Goal: Navigation & Orientation: Find specific page/section

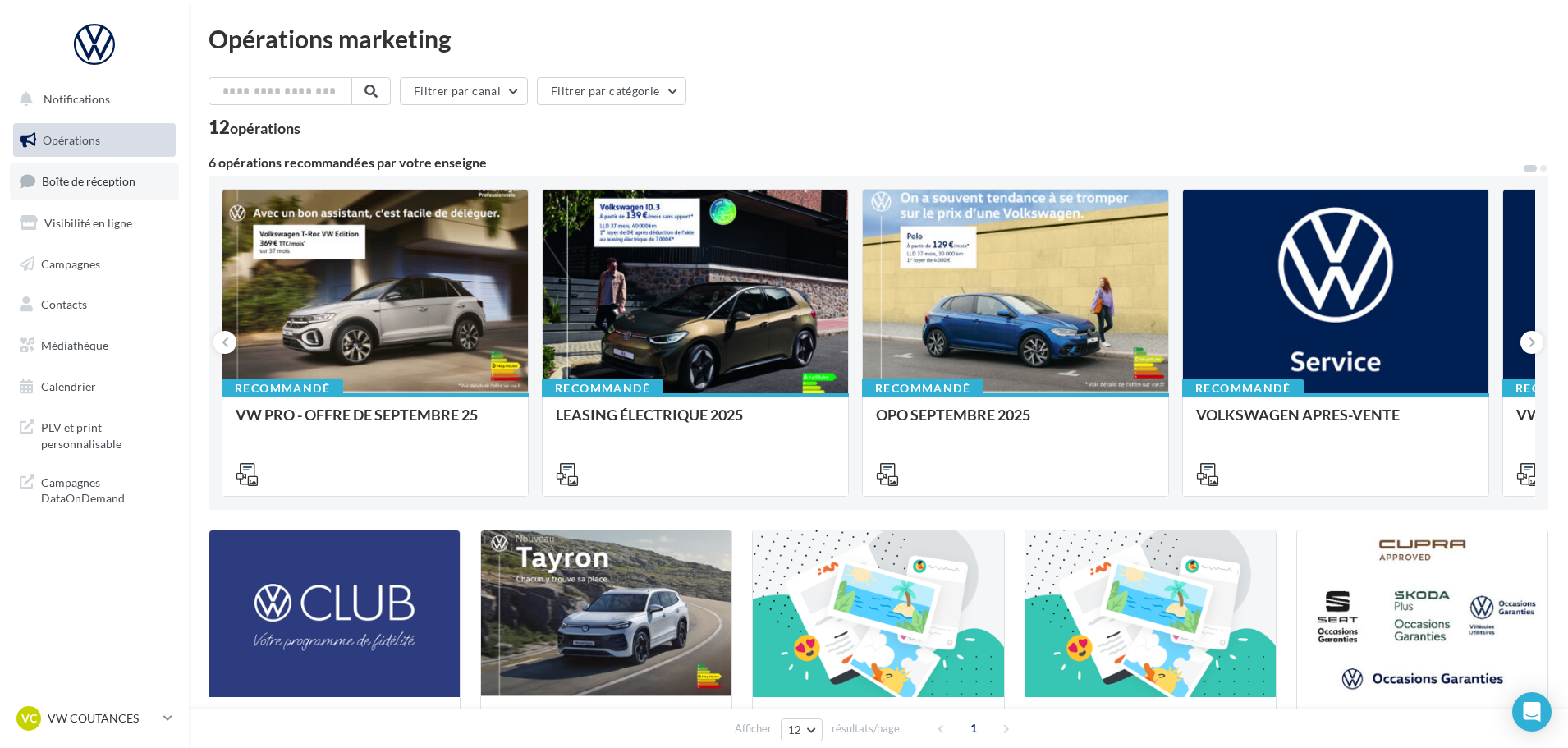
click at [73, 183] on span "Boîte de réception" at bounding box center [89, 181] width 94 height 14
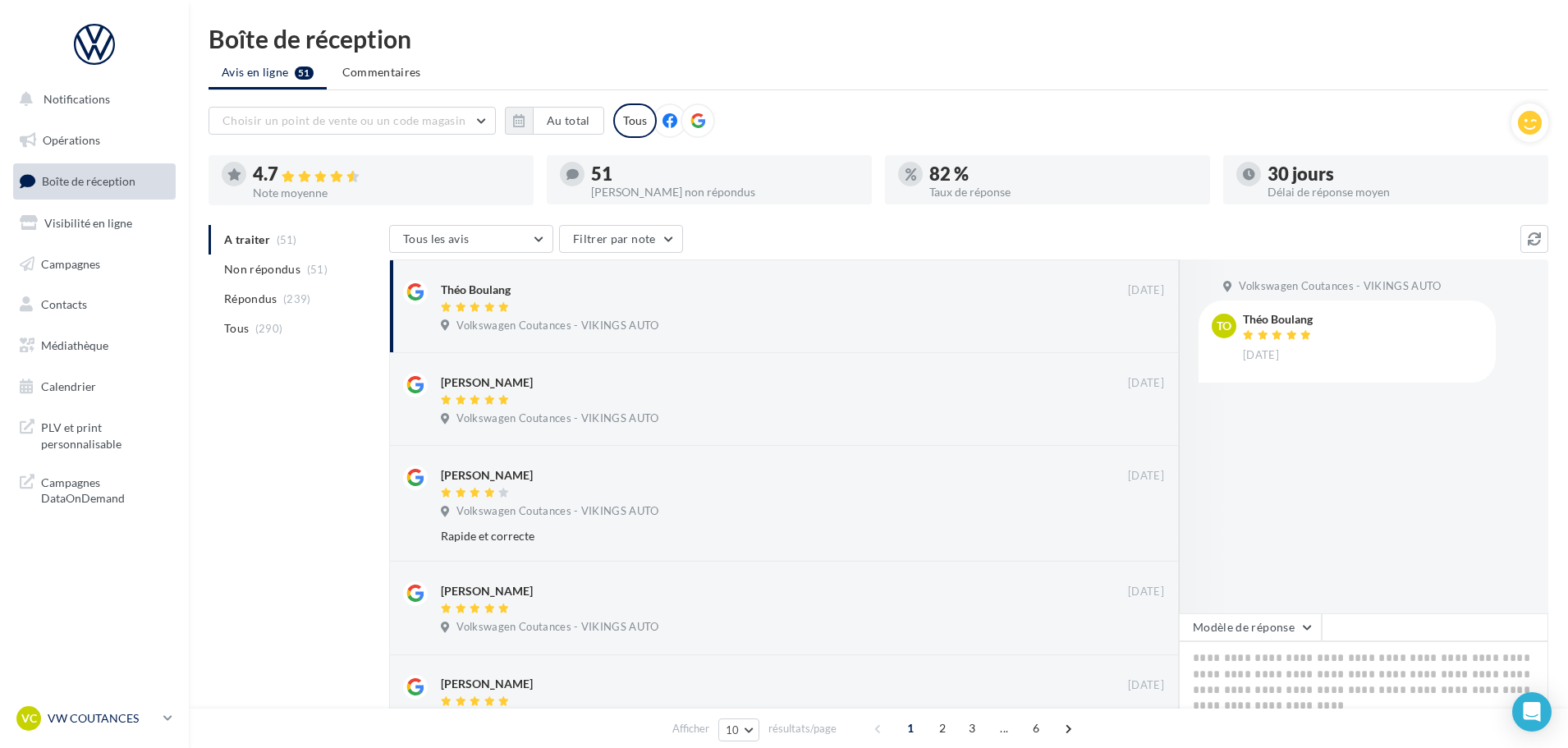
click at [131, 718] on p "VW COUTANCES" at bounding box center [102, 719] width 109 height 17
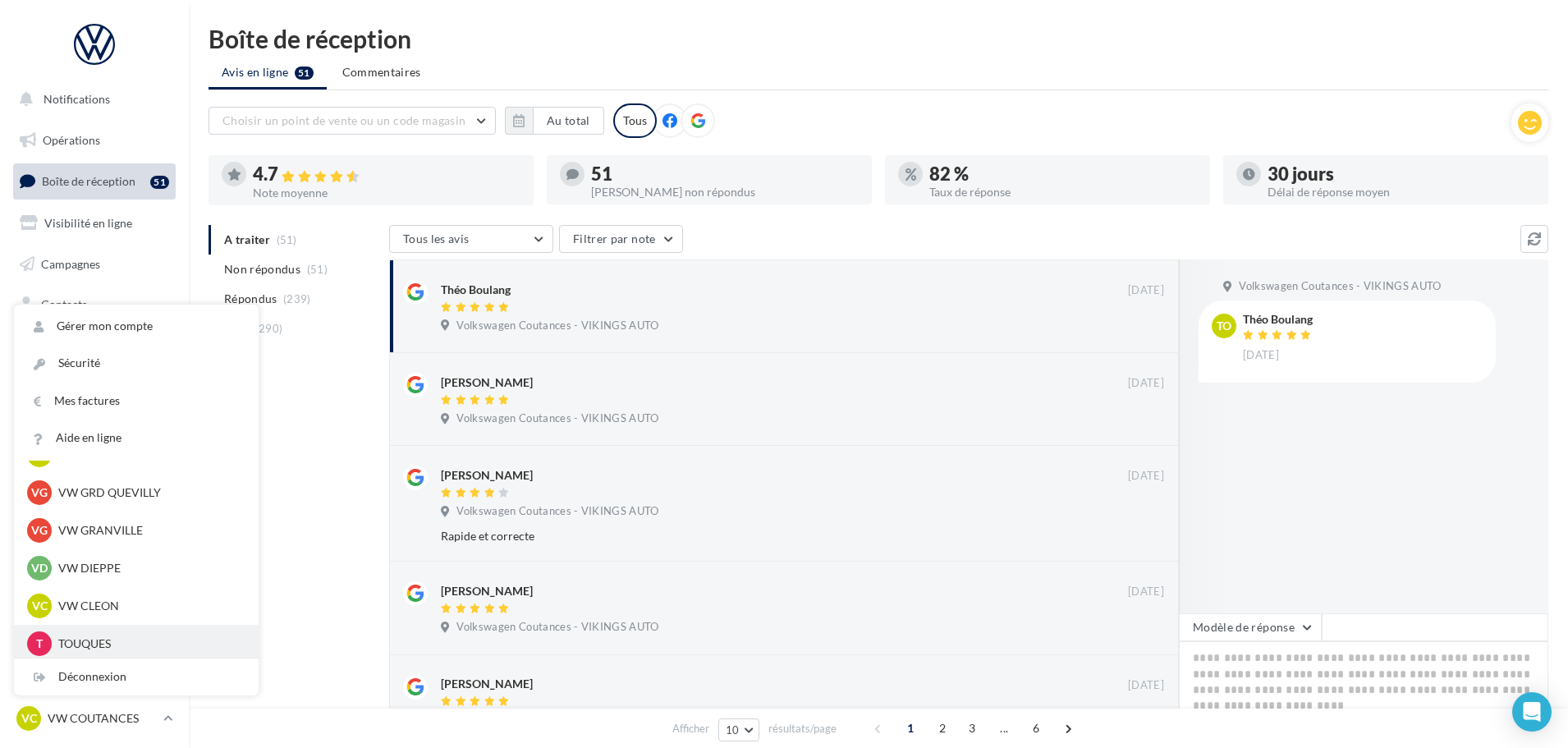
scroll to position [493, 0]
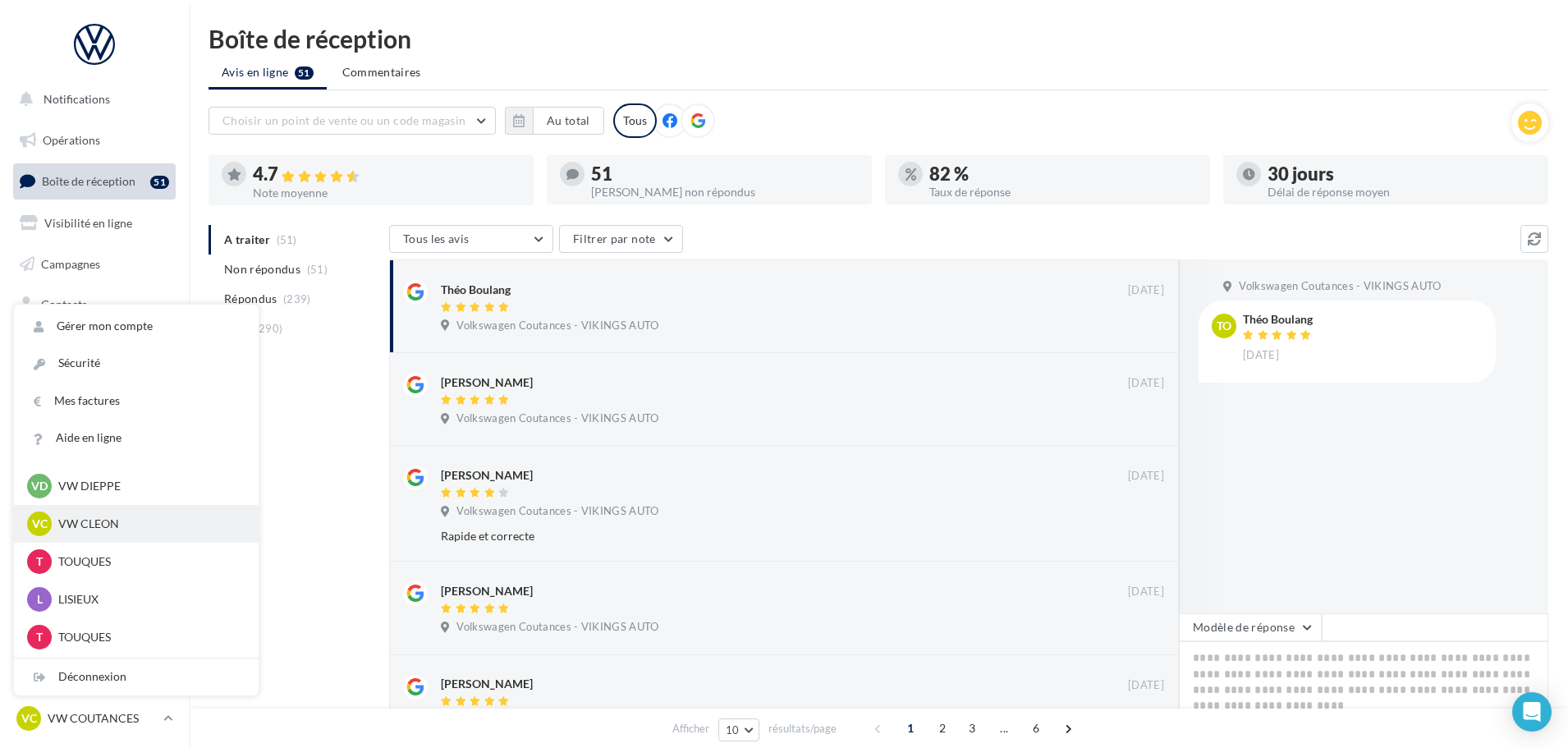
click at [98, 533] on div "VC VW CLEON vw-cle-vau" at bounding box center [136, 524] width 218 height 24
